Goal: Task Accomplishment & Management: Use online tool/utility

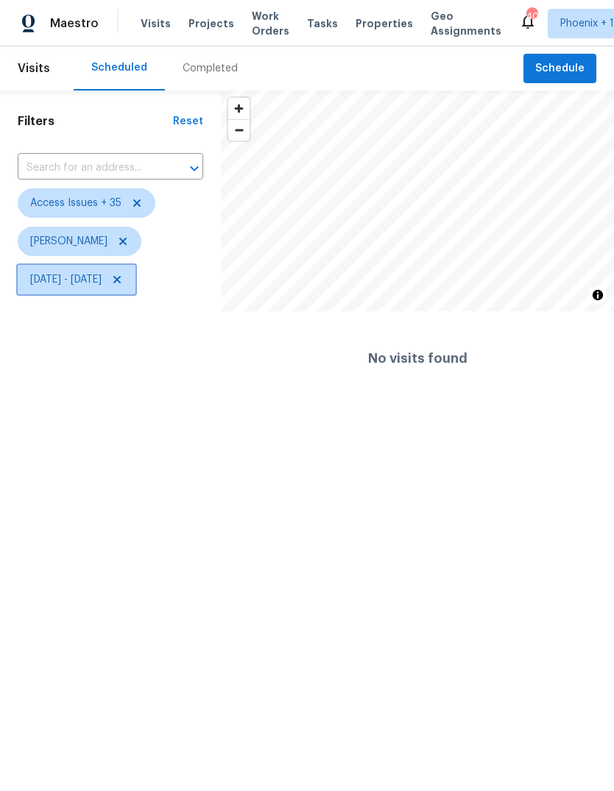
click at [135, 292] on span "Wed, Aug 20 - Mon, Sep 08" at bounding box center [77, 279] width 118 height 29
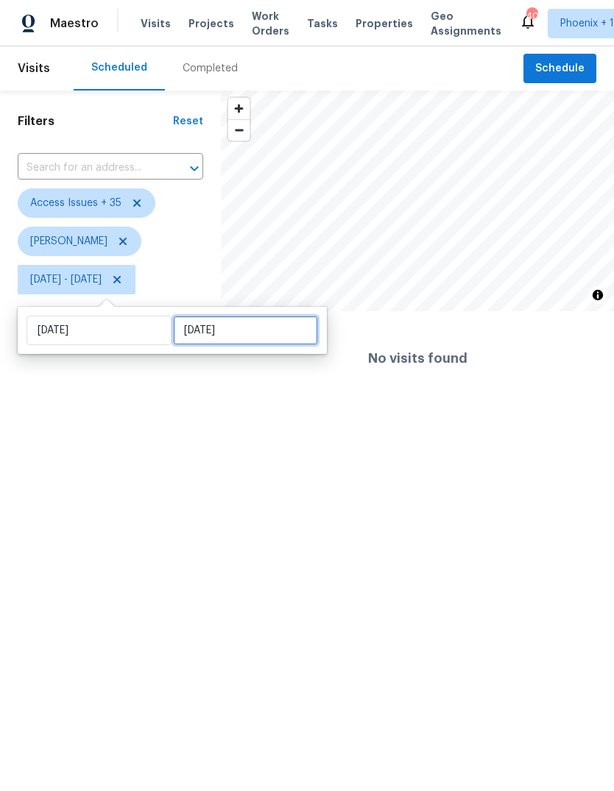
click at [269, 330] on input "Mon, Sep 08" at bounding box center [245, 330] width 145 height 29
select select "7"
select select "2025"
select select "8"
select select "2025"
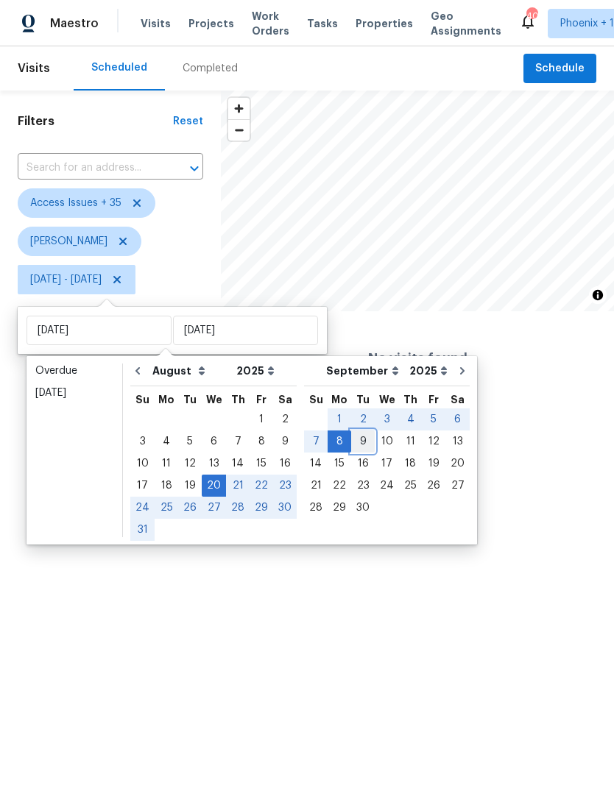
click at [354, 444] on div "9" at bounding box center [363, 441] width 24 height 21
type input "Tue, Sep 09"
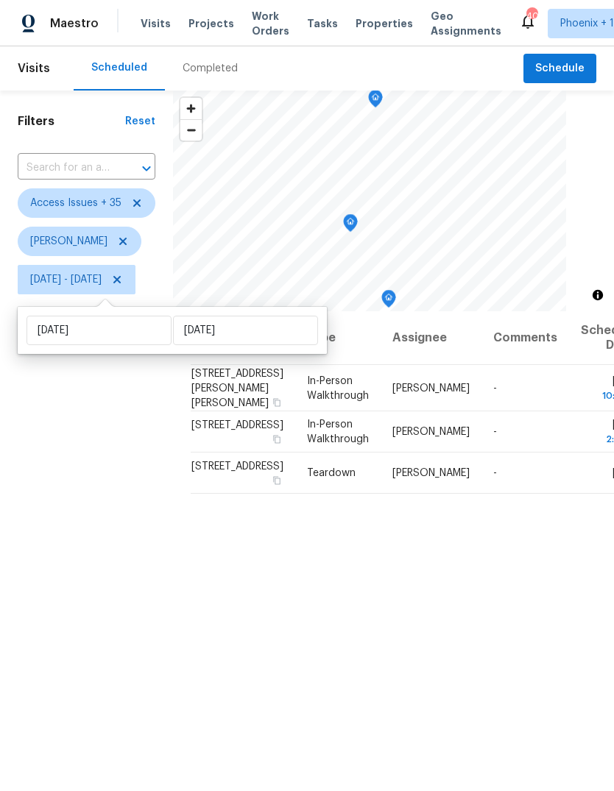
click at [106, 504] on div "Filters Reset ​ Access Issues + 35 Eric Scott Wed, Aug 20 - Tue, Sep 09" at bounding box center [86, 518] width 173 height 854
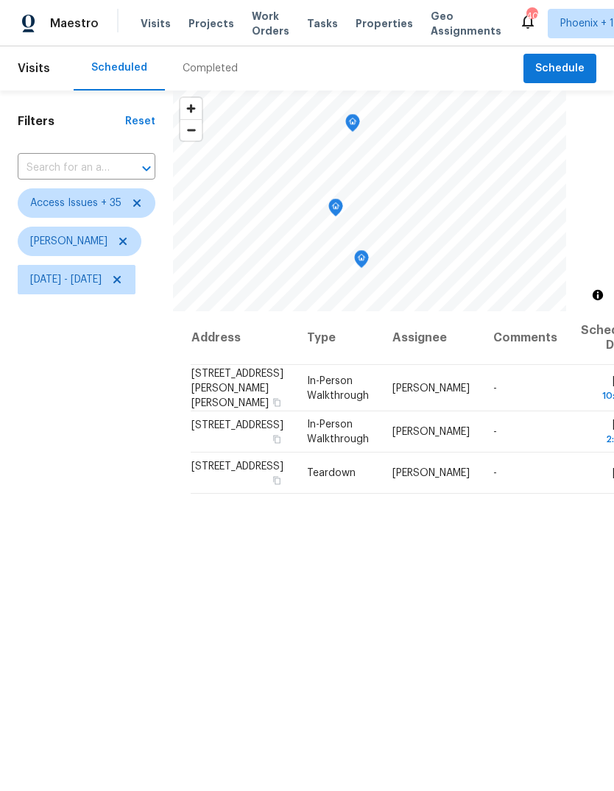
click at [368, 255] on icon "Map marker" at bounding box center [361, 259] width 13 height 17
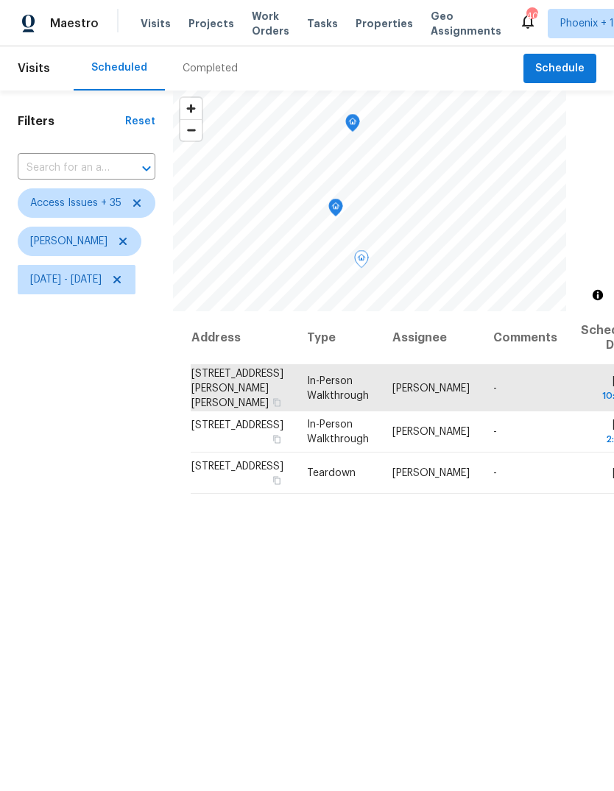
click at [342, 208] on icon "Map marker" at bounding box center [335, 208] width 13 height 17
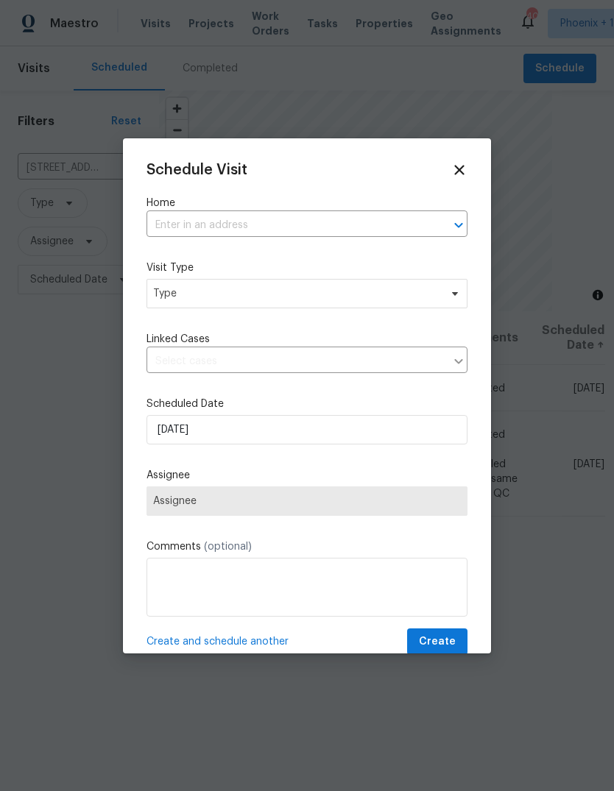
click at [211, 231] on input "text" at bounding box center [287, 225] width 280 height 23
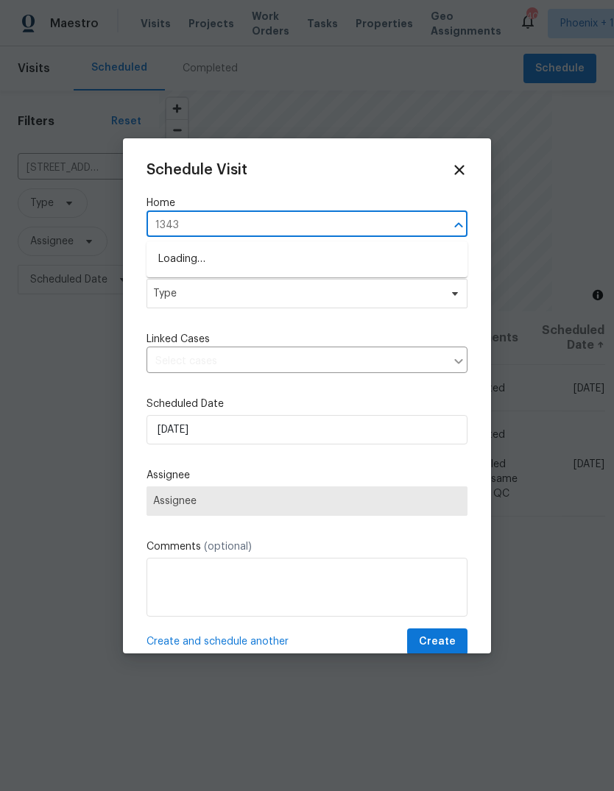
type input "13433"
click at [301, 283] on li "13433 N Emberwood Dr, Sun City, AZ 85351" at bounding box center [307, 284] width 321 height 24
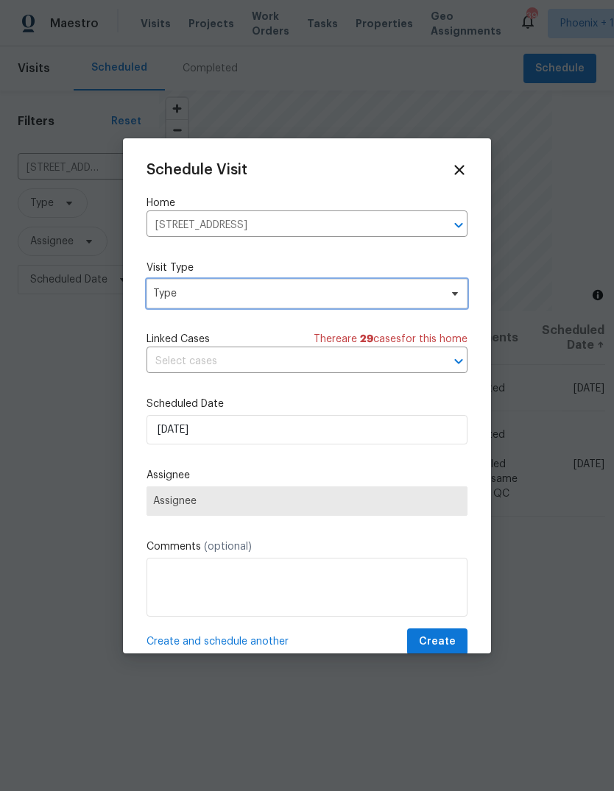
click at [247, 296] on span "Type" at bounding box center [296, 293] width 286 height 15
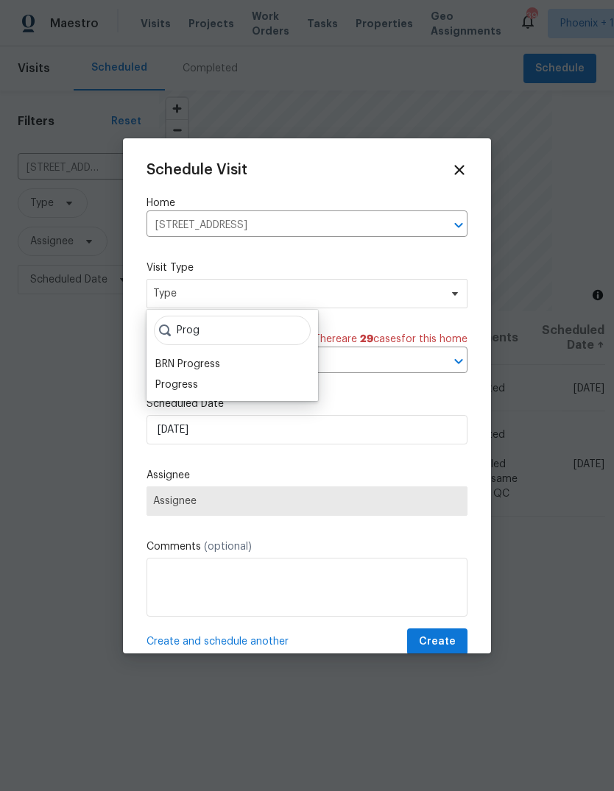
type input "Prog"
click at [197, 386] on div "Progress" at bounding box center [176, 385] width 43 height 15
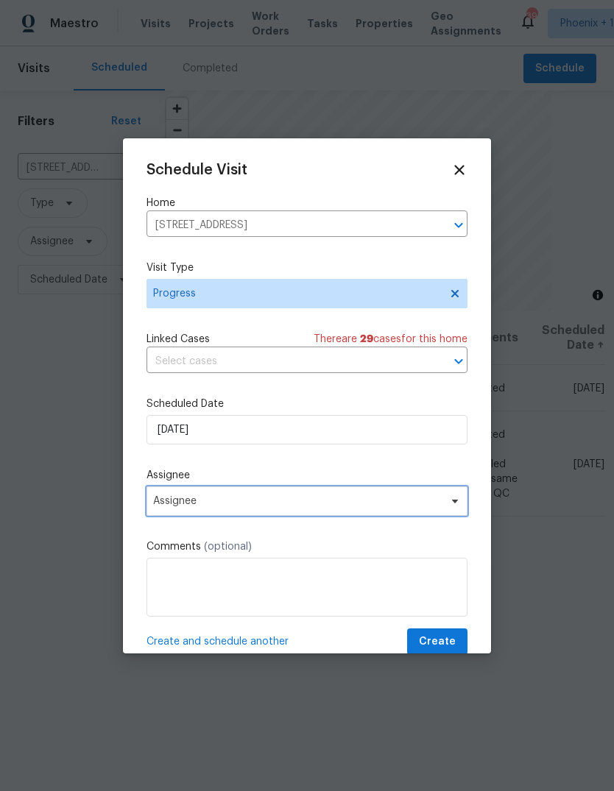
click at [227, 507] on span "Assignee" at bounding box center [297, 501] width 289 height 12
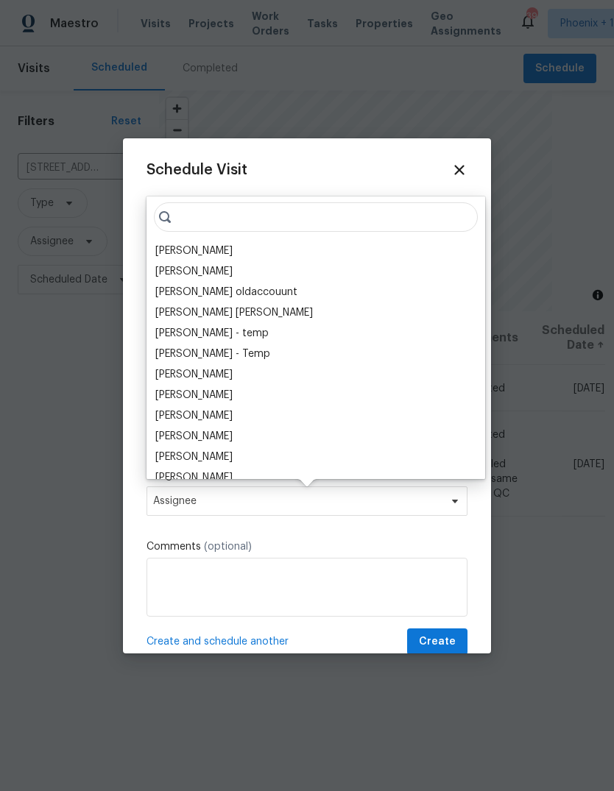
click at [181, 246] on div "[PERSON_NAME]" at bounding box center [193, 251] width 77 height 15
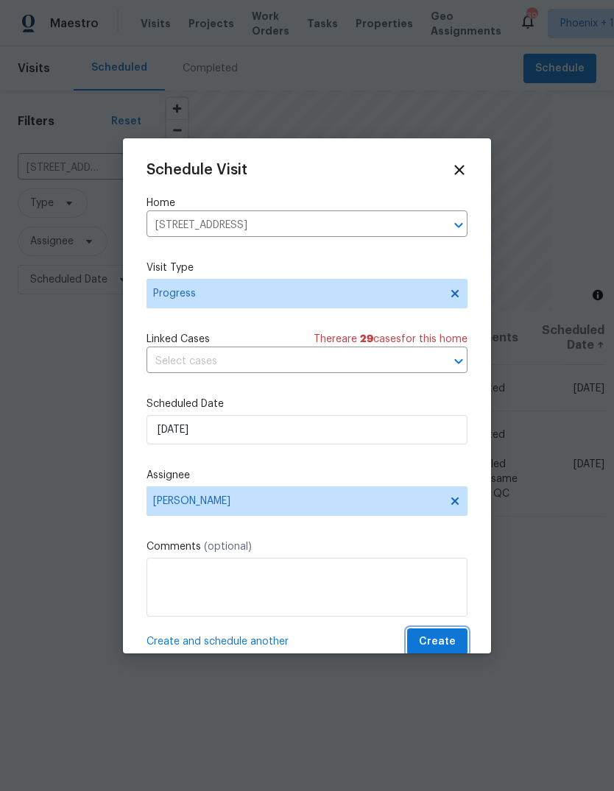
click at [451, 646] on span "Create" at bounding box center [437, 642] width 37 height 18
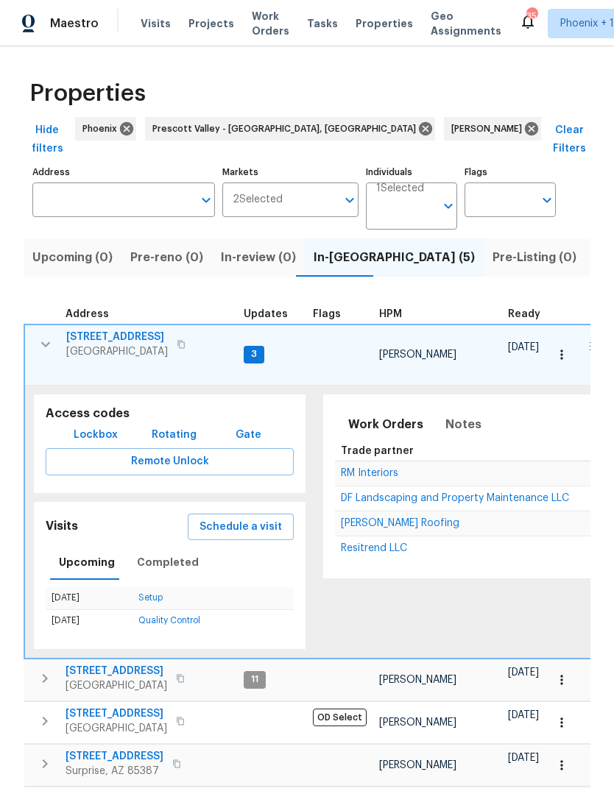
click at [90, 426] on span "Lockbox" at bounding box center [96, 435] width 44 height 18
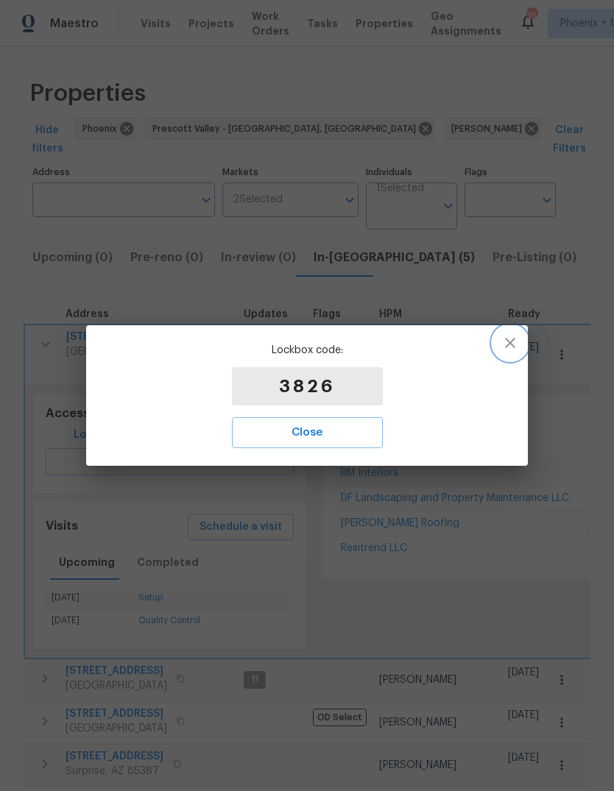
click at [504, 335] on icon "button" at bounding box center [510, 343] width 18 height 18
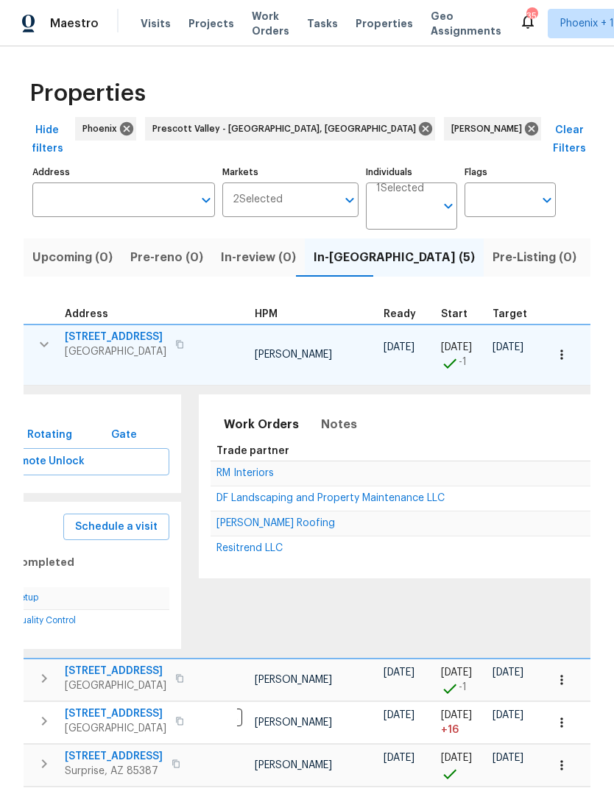
scroll to position [0, 122]
click at [336, 414] on span "Notes" at bounding box center [341, 424] width 36 height 21
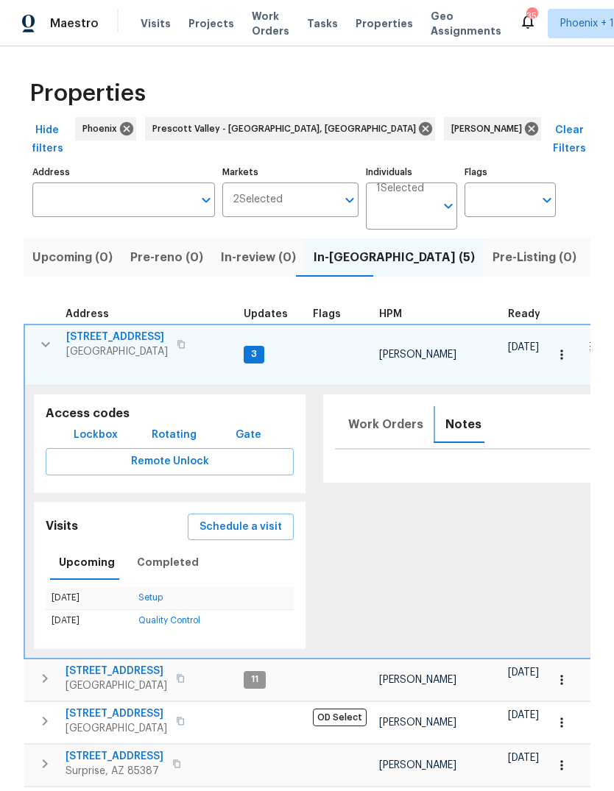
scroll to position [0, 0]
click at [42, 336] on icon "button" at bounding box center [46, 345] width 18 height 18
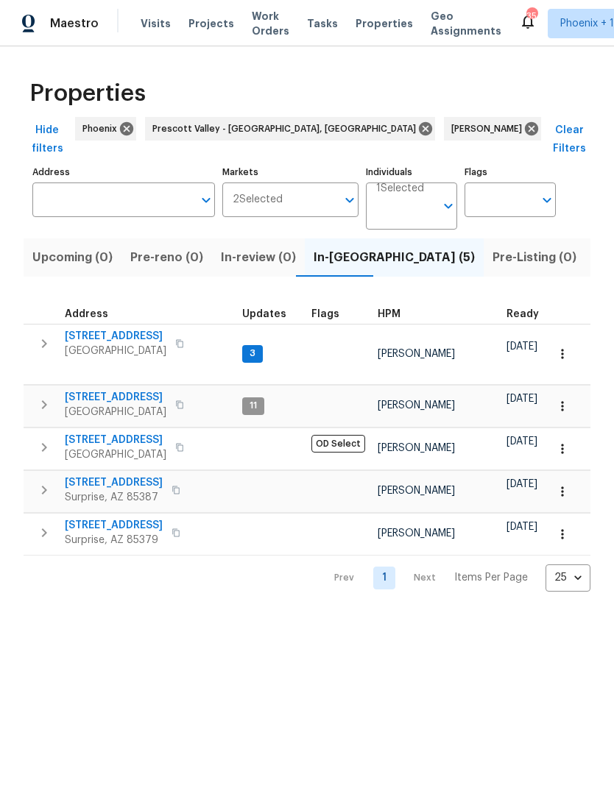
click at [46, 339] on icon "button" at bounding box center [44, 343] width 5 height 9
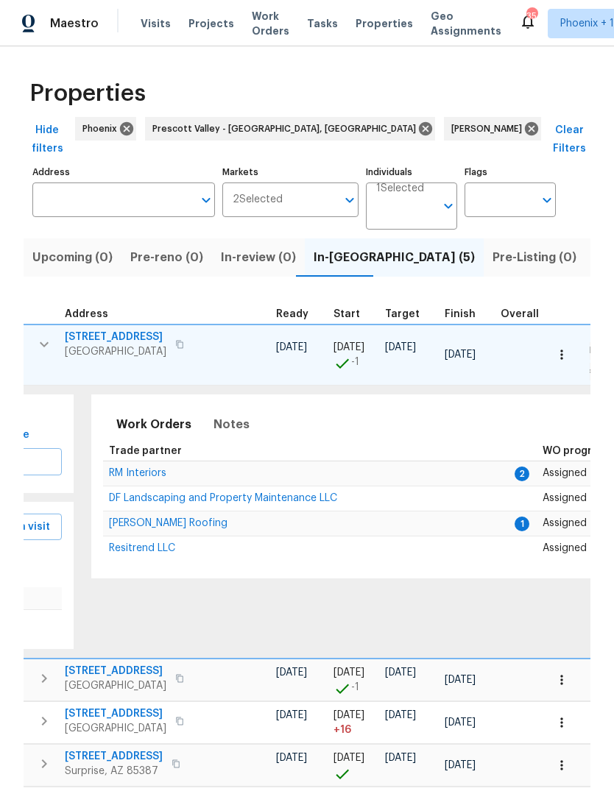
scroll to position [0, 233]
click at [135, 468] on span "RM Interiors" at bounding box center [136, 473] width 57 height 10
click at [140, 518] on span "Stout Roofing" at bounding box center [167, 523] width 119 height 10
click at [139, 543] on span "Resitrend LLC" at bounding box center [141, 548] width 66 height 10
click at [145, 543] on span "Resitrend LLC" at bounding box center [141, 548] width 66 height 10
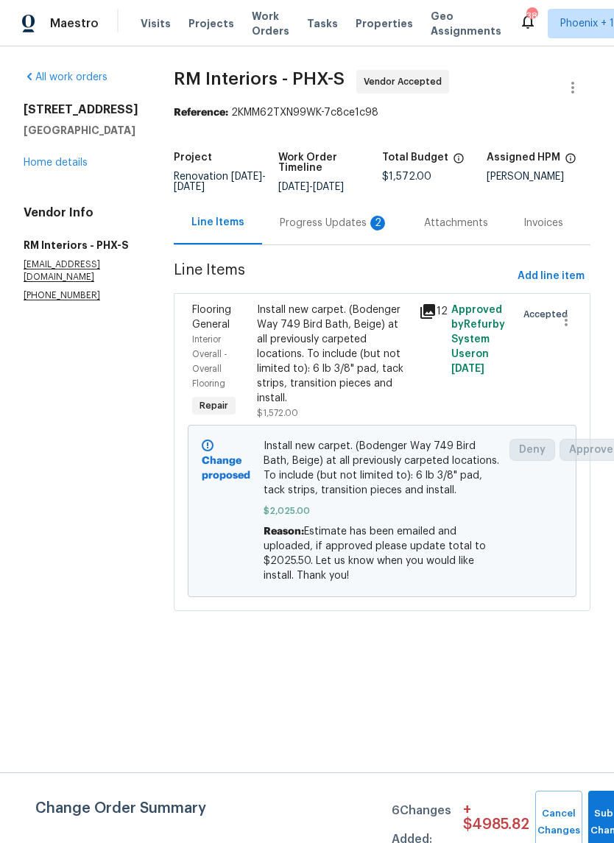
click at [334, 227] on div "Progress Updates 2" at bounding box center [334, 223] width 109 height 15
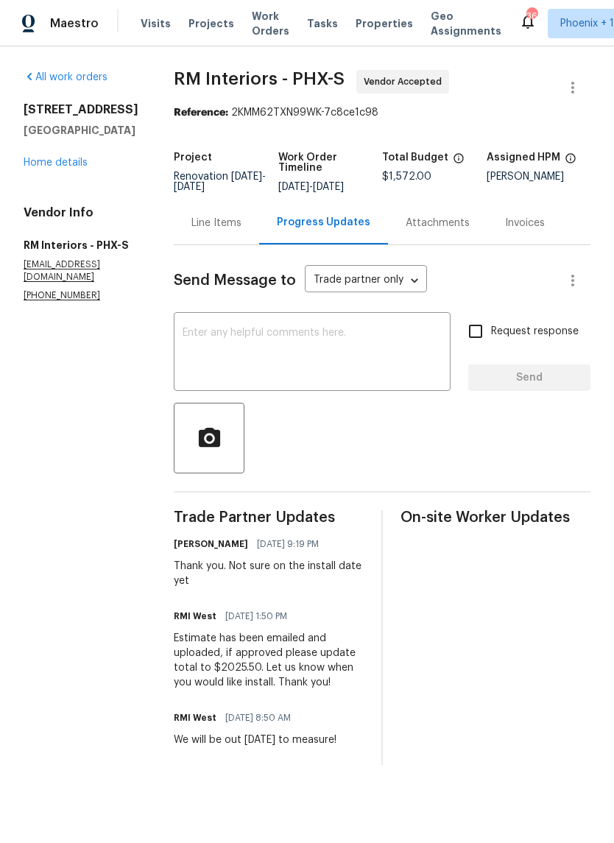
click at [343, 340] on textarea at bounding box center [312, 354] width 259 height 52
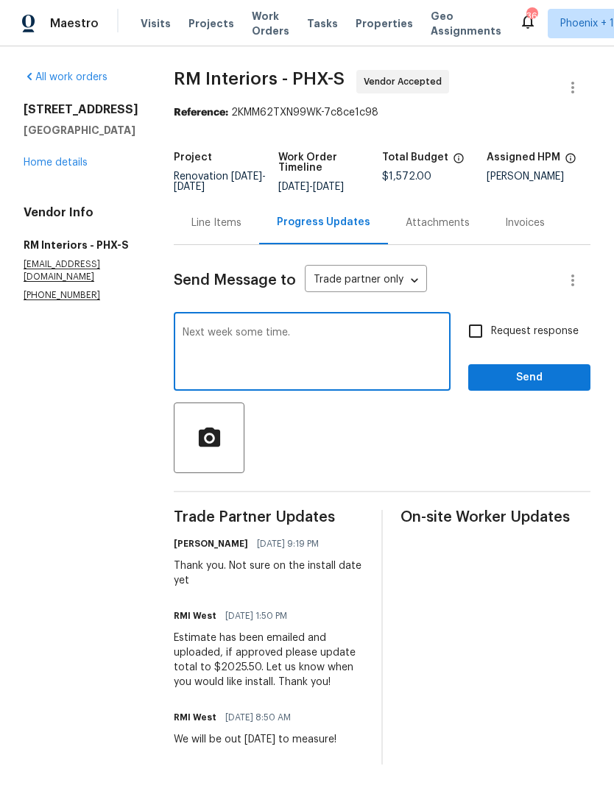
type textarea "Next week some time."
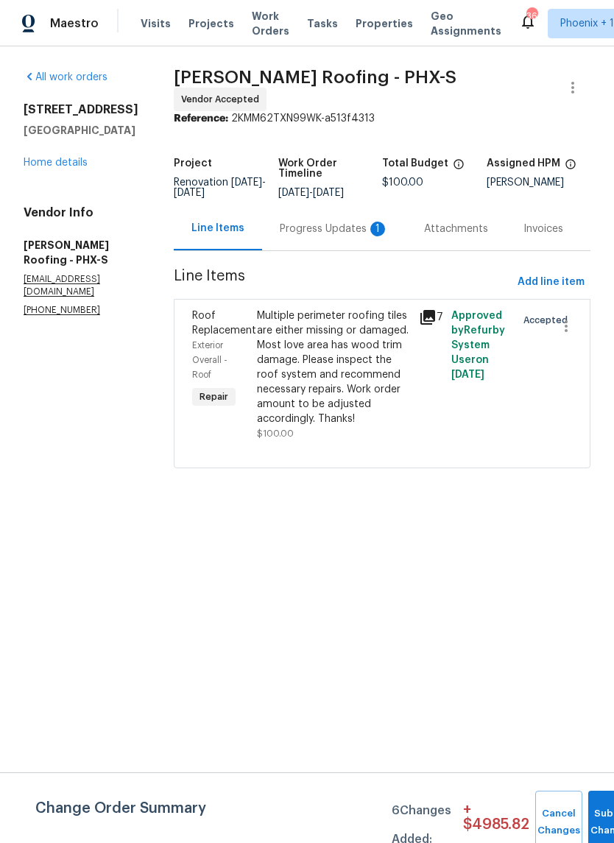
click at [342, 225] on div "Progress Updates 1" at bounding box center [334, 229] width 109 height 15
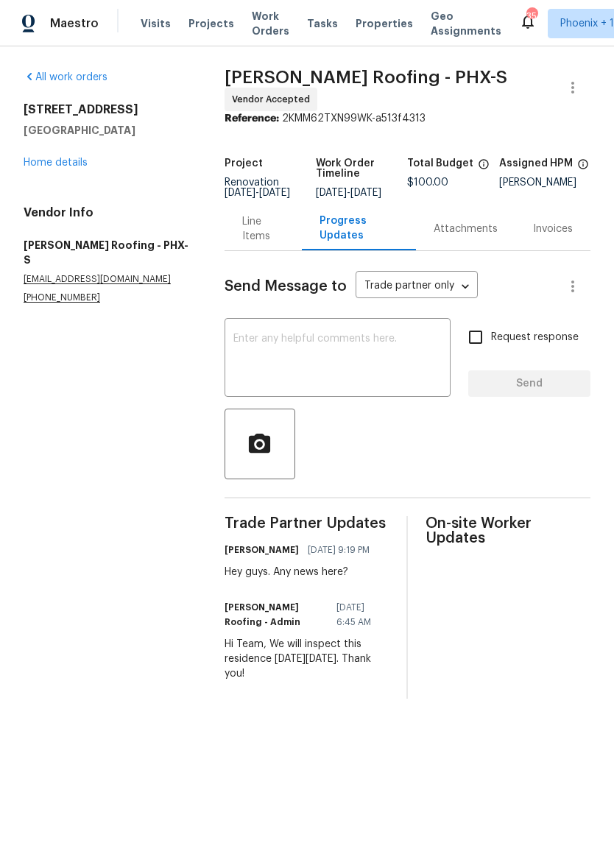
click at [248, 225] on div "Line Items" at bounding box center [263, 228] width 42 height 29
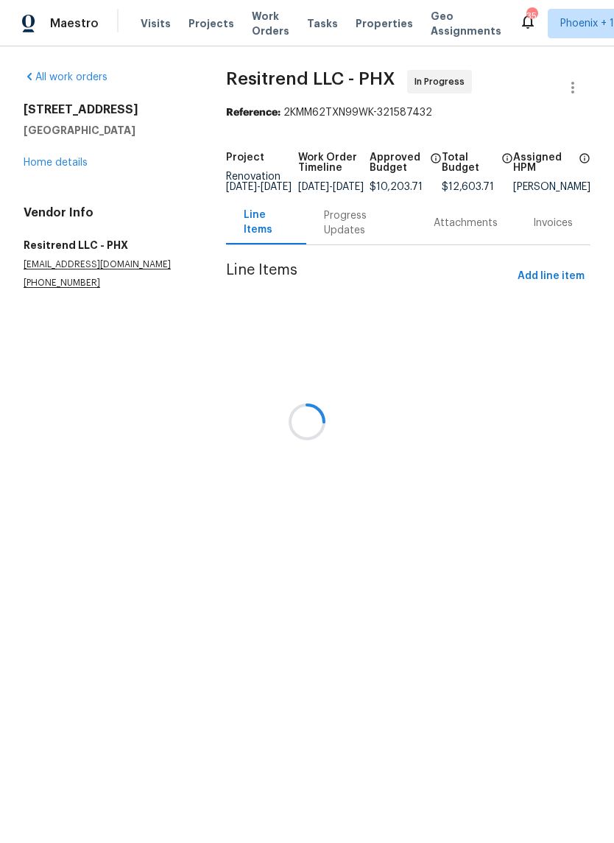
click at [342, 254] on div at bounding box center [307, 421] width 614 height 843
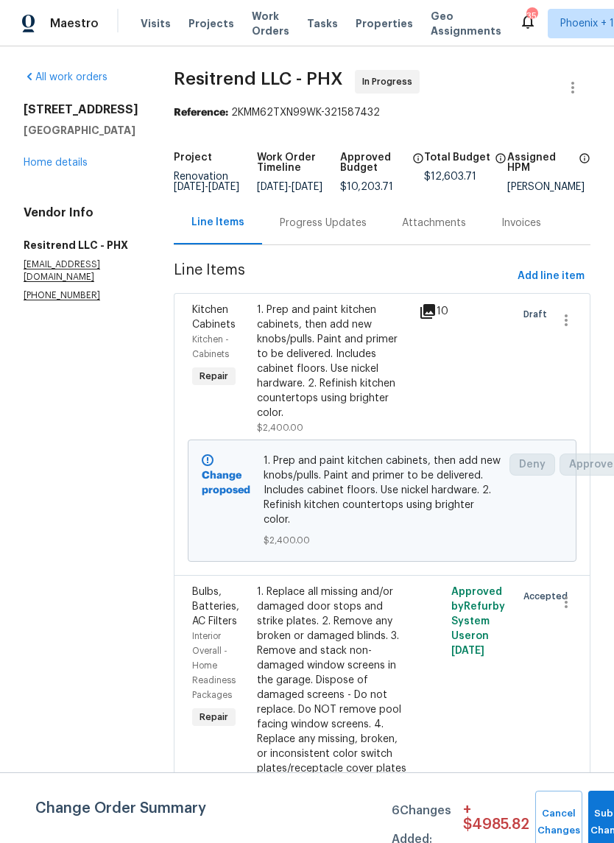
click at [317, 230] on div "Progress Updates" at bounding box center [323, 223] width 87 height 15
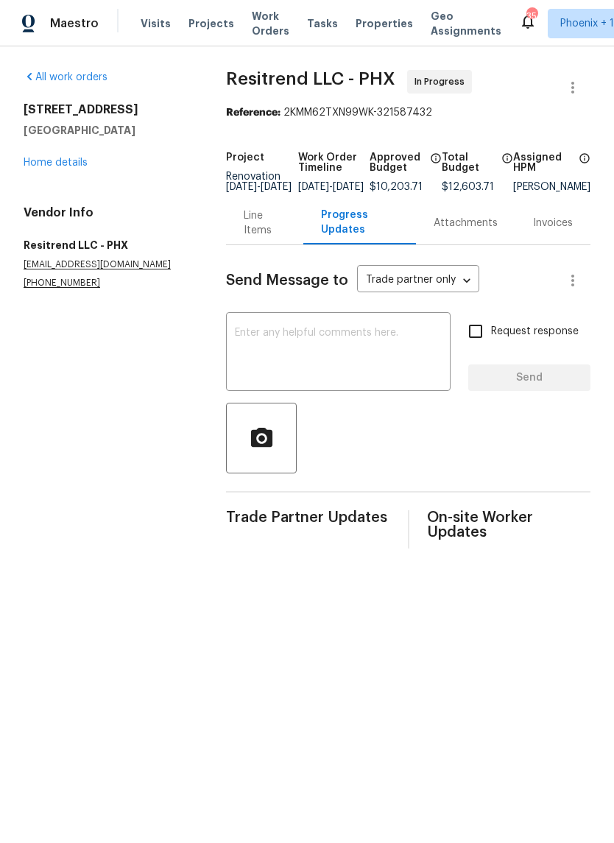
click at [371, 341] on textarea at bounding box center [338, 354] width 207 height 52
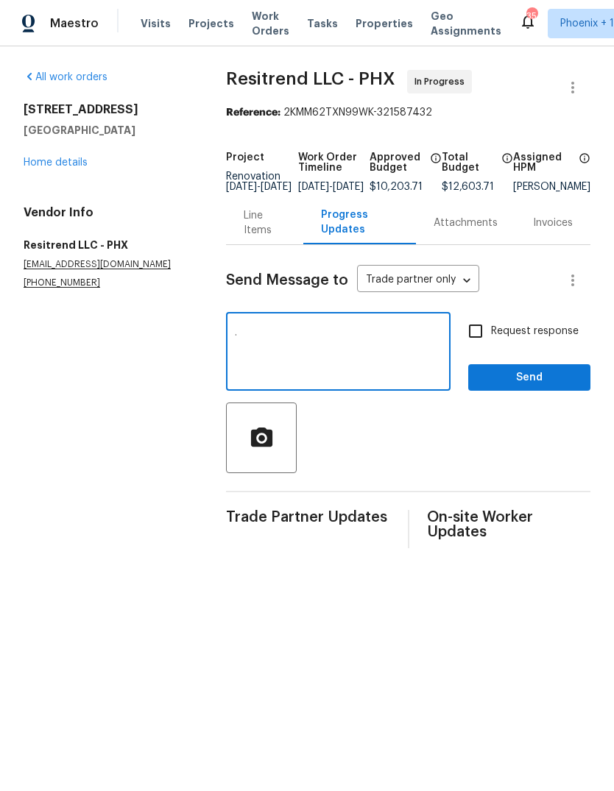
type textarea "."
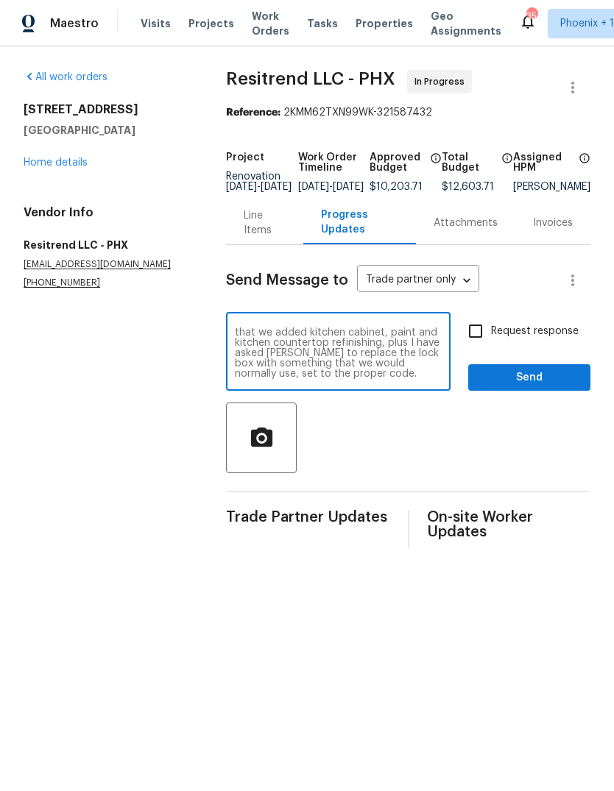
scroll to position [10, 0]
click at [363, 344] on textarea "Good morning. Hopefully you’ll notice that we added kitchen cabinet, paint and …" at bounding box center [338, 354] width 207 height 52
click at [356, 361] on textarea "Good morning. Hopefully you’ll notice that we added kitchen cabinet paint and k…" at bounding box center [338, 354] width 207 height 52
click at [329, 369] on textarea "Good morning. Hopefully you’ll notice that we added kitchen cabinet paint and k…" at bounding box center [338, 354] width 207 height 52
type textarea "Good morning. Hopefully you’ll notice that we added kitchen cabinet paint and k…"
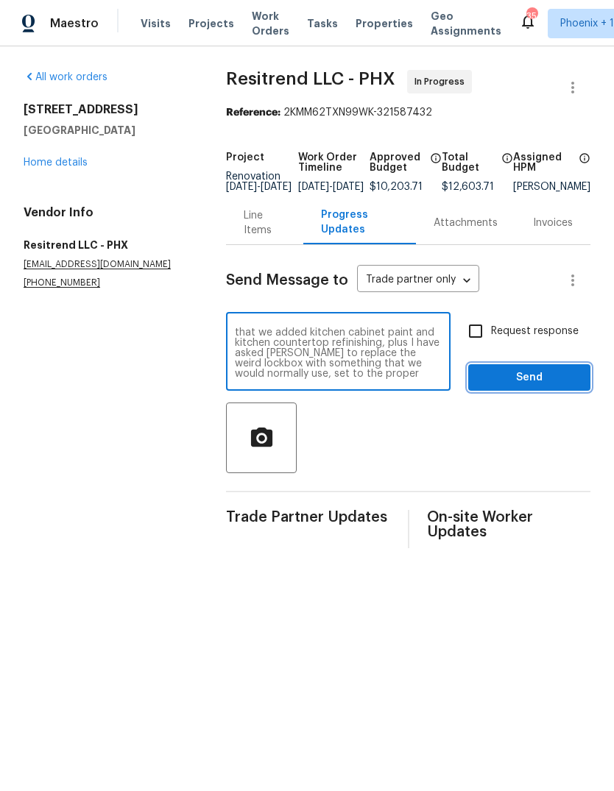
click at [531, 387] on span "Send" at bounding box center [529, 378] width 99 height 18
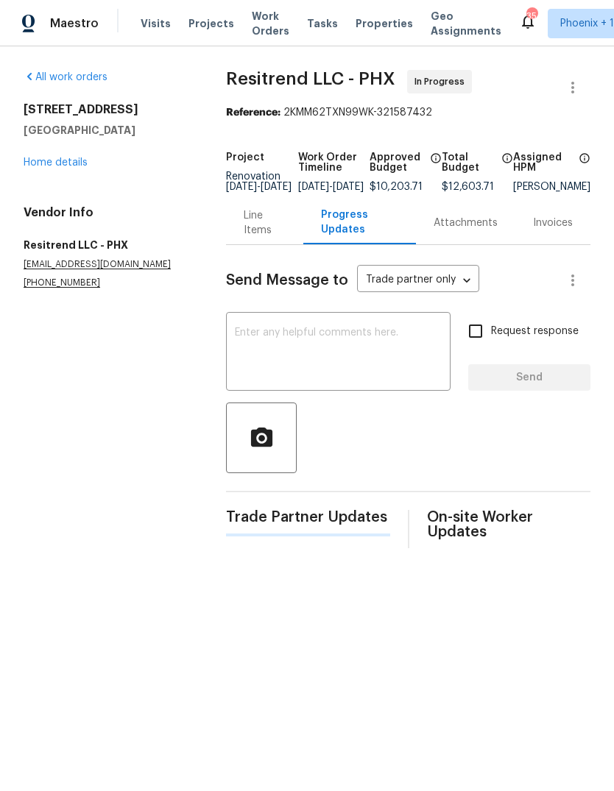
scroll to position [0, 0]
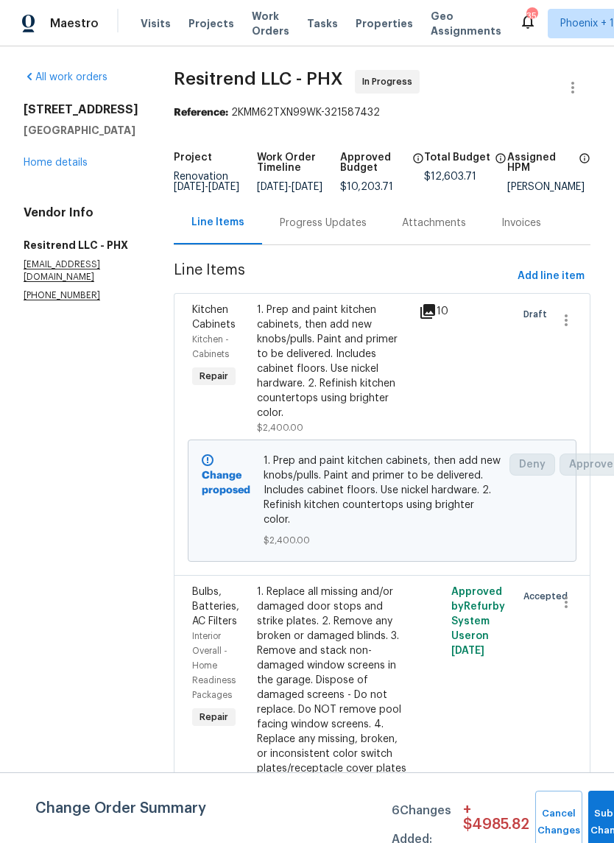
click at [333, 372] on div "1. Prep and paint kitchen cabinets, then add new knobs/pulls. Paint and primer …" at bounding box center [333, 362] width 153 height 118
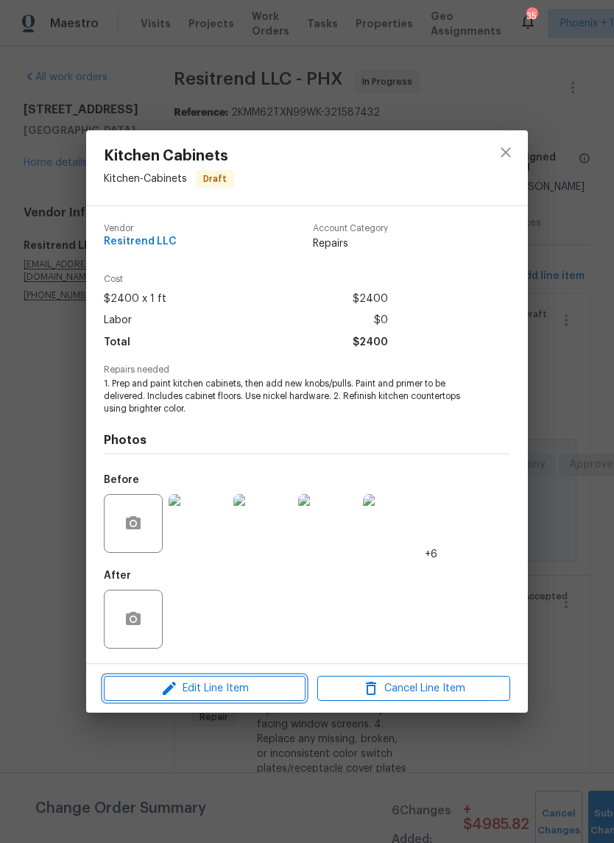
click at [235, 691] on span "Edit Line Item" at bounding box center [204, 689] width 193 height 18
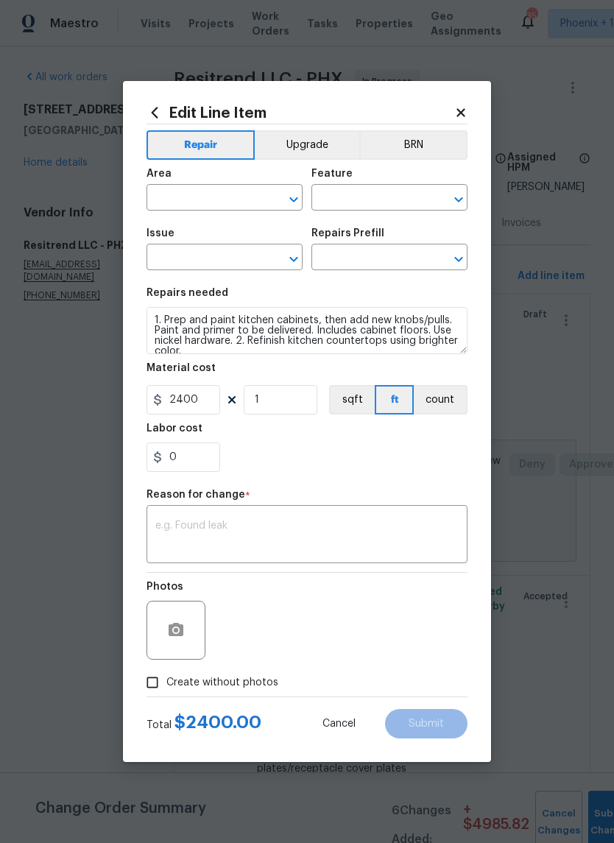
type input "Kitchen"
type input "Cabinets"
type input "Kitchen Cabinets"
type input "Paint Cabinets Full (inside & out) $40.00"
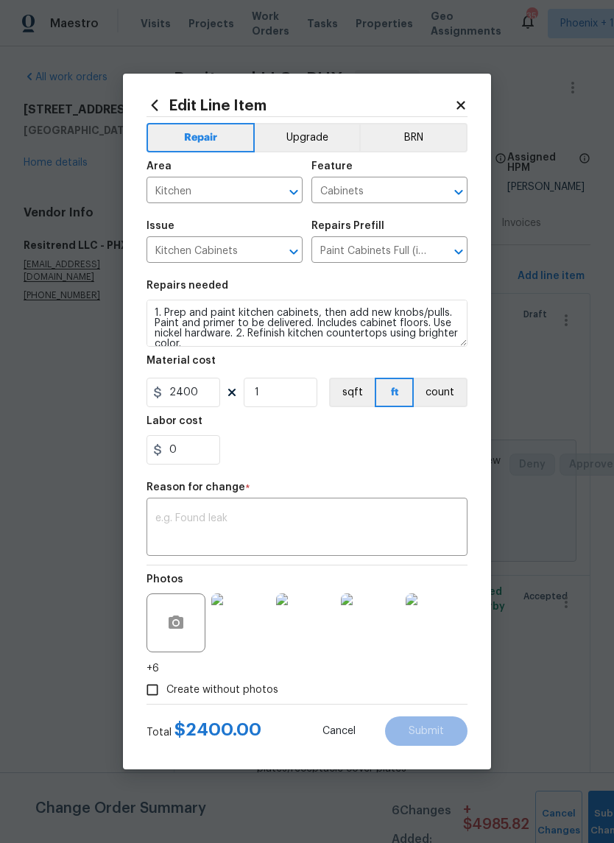
click at [316, 140] on button "Upgrade" at bounding box center [307, 137] width 105 height 29
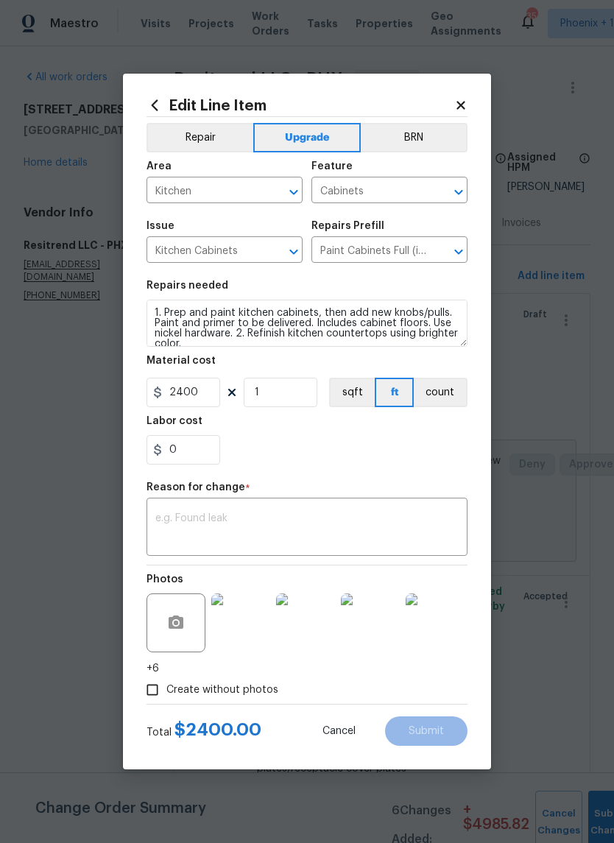
click at [293, 525] on textarea at bounding box center [306, 528] width 303 height 31
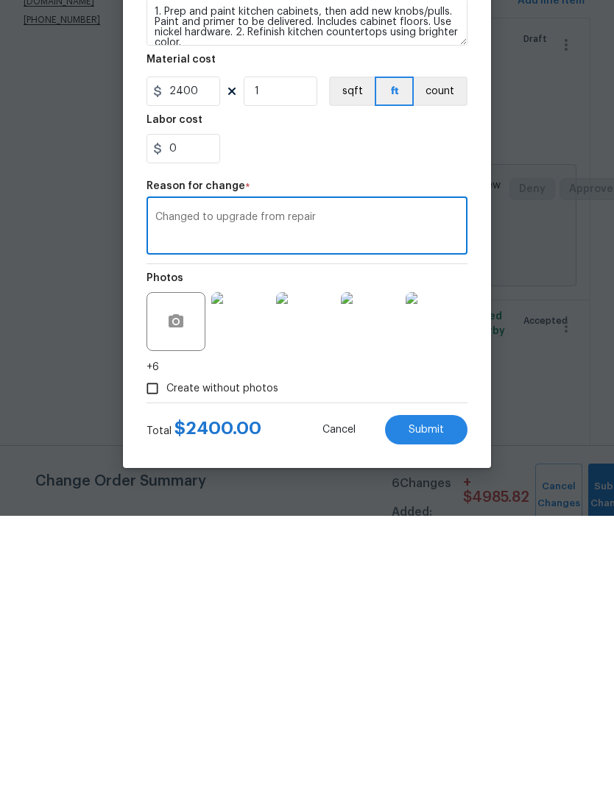
type textarea "Changed to upgrade from repair"
click at [473, 377] on div "Edit Line Item Repair Upgrade BRN Area Kitchen ​ Feature Cabinets ​ Issue Kitch…" at bounding box center [307, 396] width 368 height 696
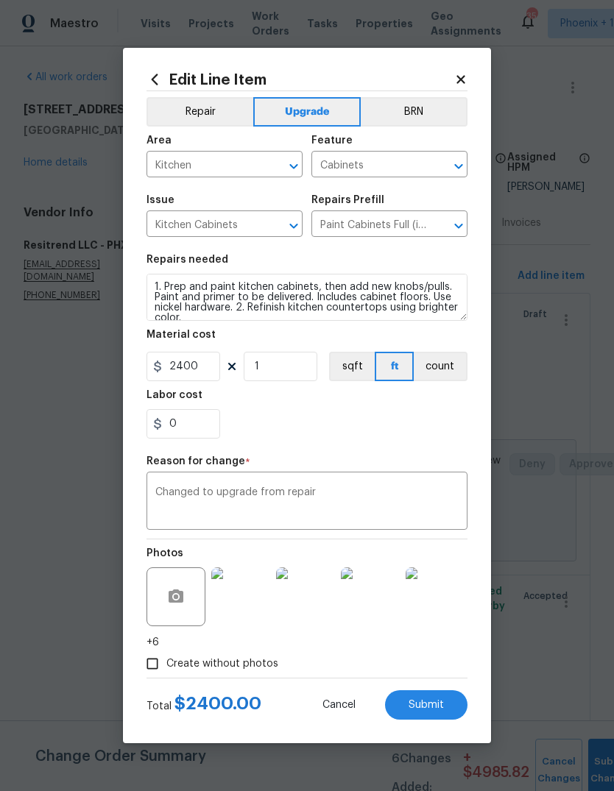
click at [435, 706] on span "Submit" at bounding box center [426, 705] width 35 height 11
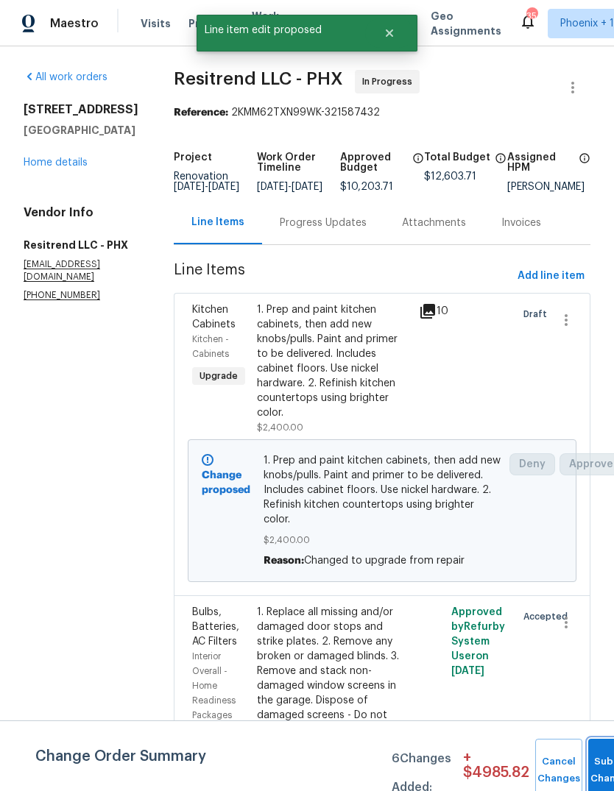
click at [601, 769] on span "Submit Changes" at bounding box center [612, 771] width 32 height 34
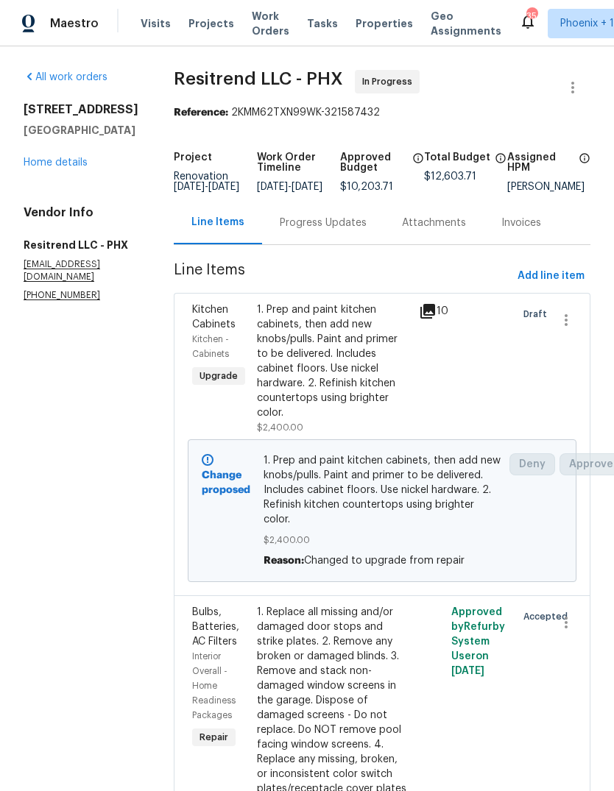
scroll to position [0, 0]
